Goal: Use online tool/utility: Utilize a website feature to perform a specific function

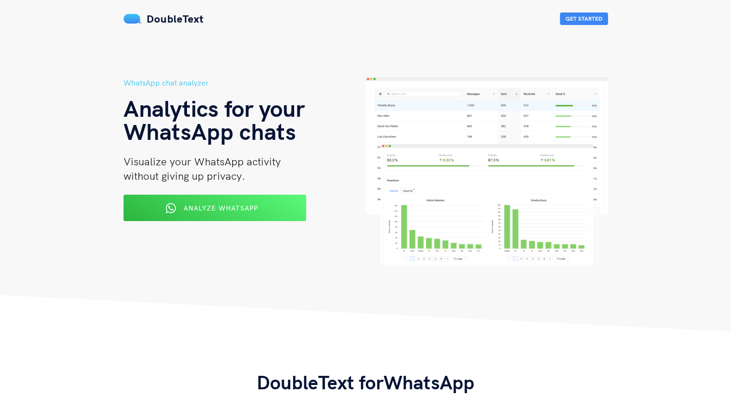
click at [250, 210] on span "Analyze WhatsApp" at bounding box center [221, 208] width 75 height 9
click at [163, 210] on div "Analyze WhatsApp" at bounding box center [214, 207] width 149 height 15
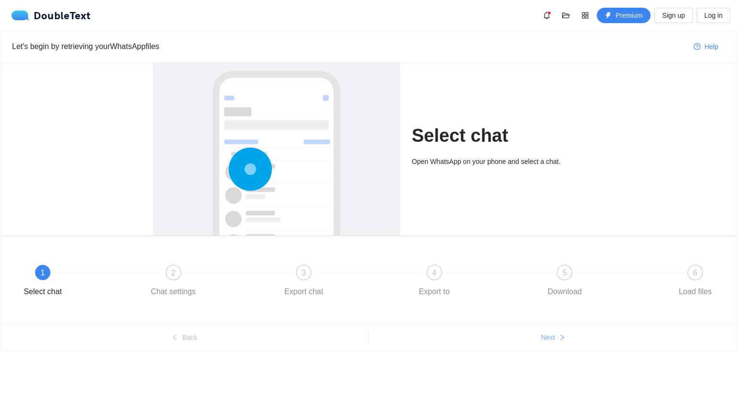
click at [551, 344] on button "Next" at bounding box center [553, 337] width 369 height 15
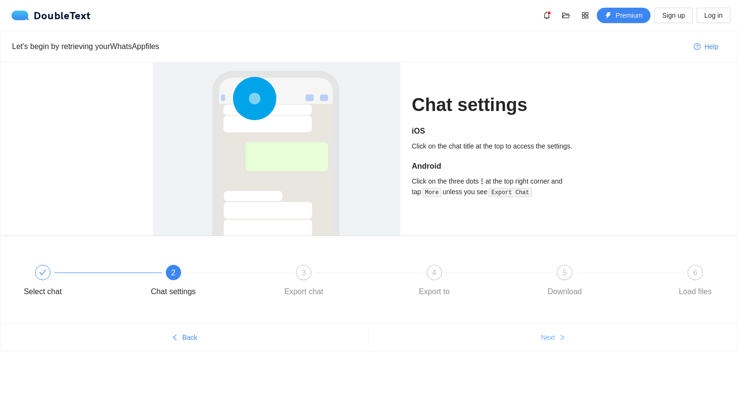
click at [551, 344] on button "Next" at bounding box center [553, 337] width 369 height 15
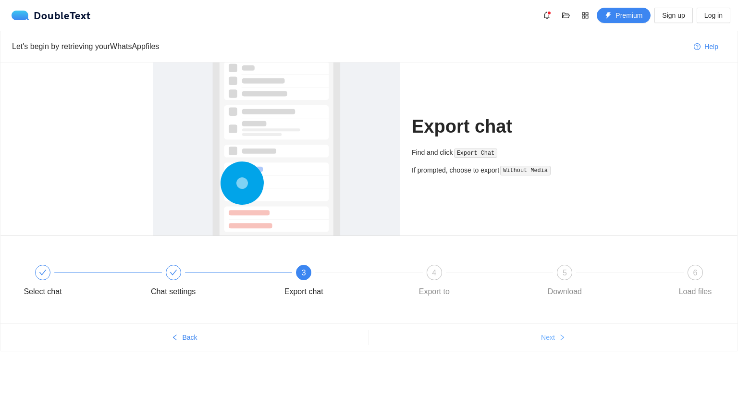
click at [551, 344] on button "Next" at bounding box center [553, 337] width 369 height 15
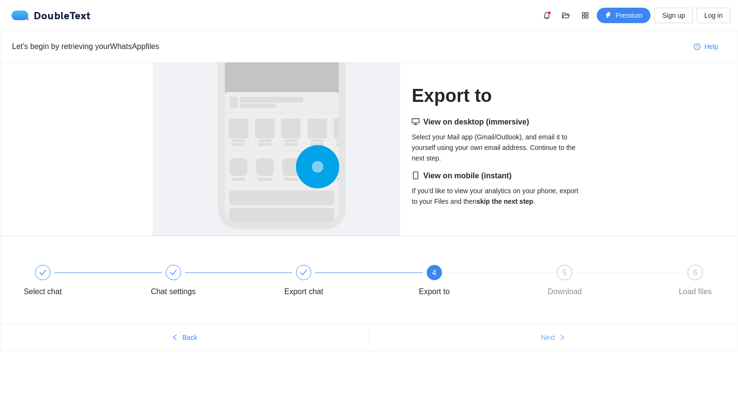
click at [551, 344] on button "Next" at bounding box center [553, 337] width 369 height 15
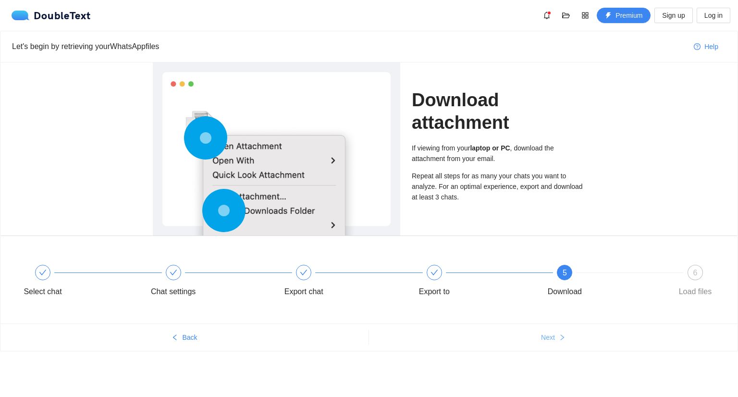
click at [551, 344] on button "Next" at bounding box center [553, 337] width 369 height 15
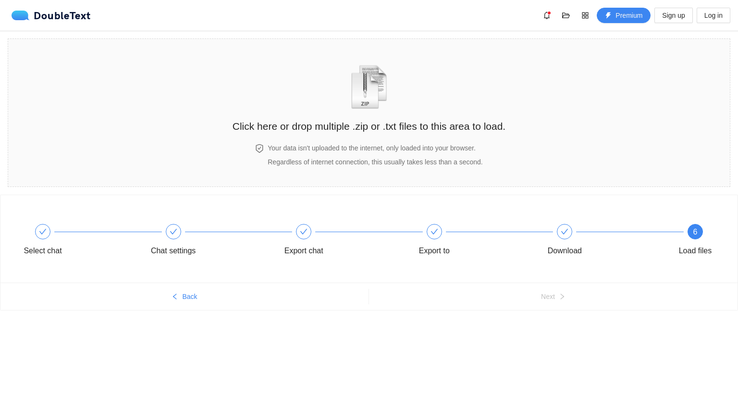
click at [408, 129] on h2 "Click here or drop multiple .zip or .txt files to this area to load." at bounding box center [369, 126] width 273 height 16
click at [373, 117] on div "Click here or drop multiple .zip or .txt files to this area to load." at bounding box center [369, 92] width 273 height 86
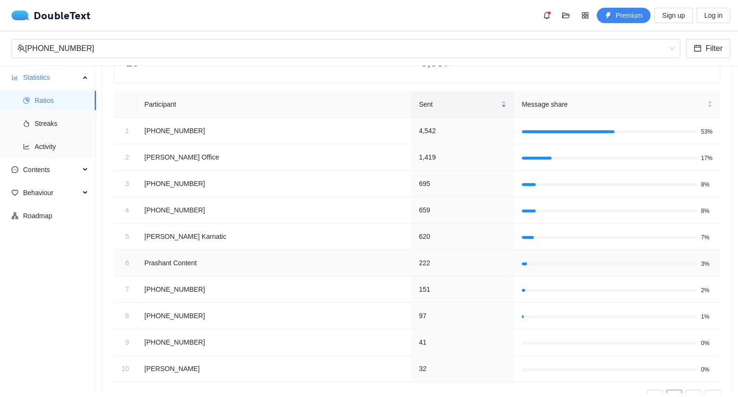
scroll to position [87, 0]
